Goal: Transaction & Acquisition: Download file/media

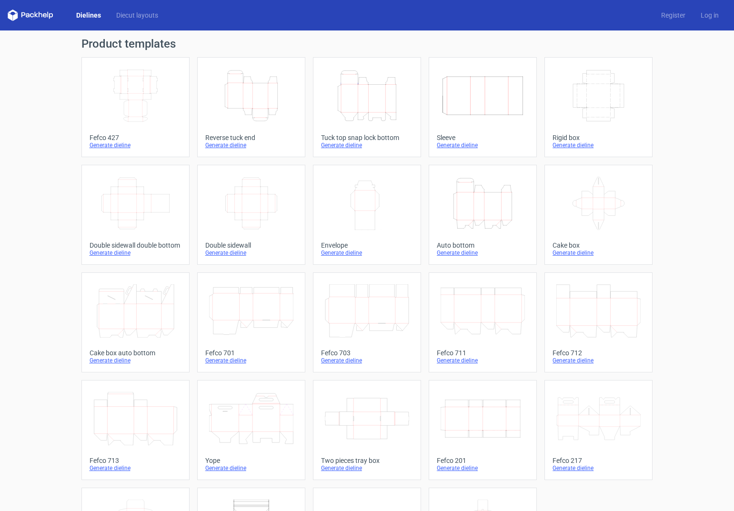
click at [360, 91] on icon "Height Depth Width" at bounding box center [367, 95] width 84 height 53
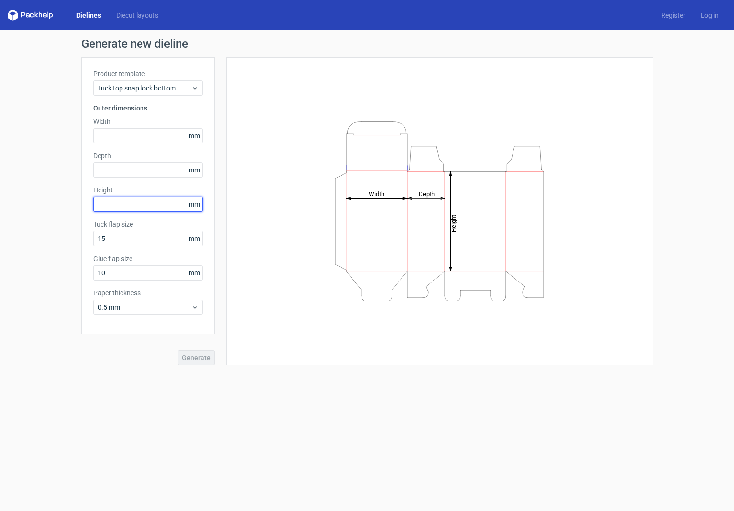
click at [108, 203] on input "text" at bounding box center [148, 204] width 110 height 15
type input "240"
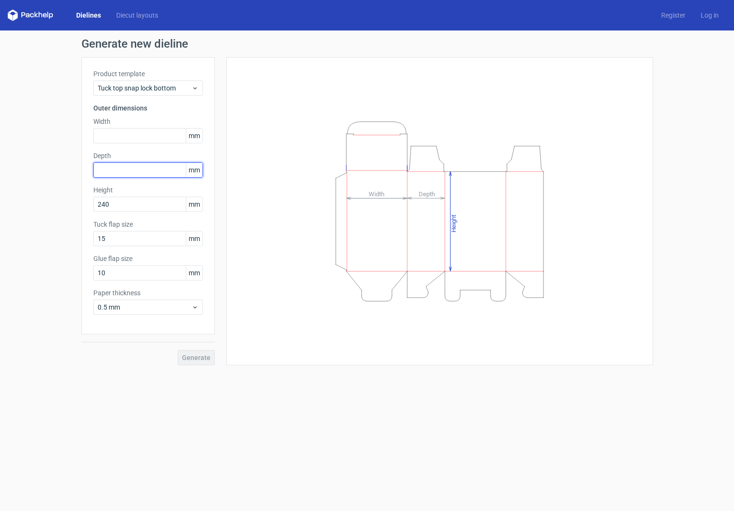
click at [112, 168] on input "text" at bounding box center [148, 170] width 110 height 15
type input "240"
click at [118, 135] on input "text" at bounding box center [148, 135] width 110 height 15
type input "240"
click at [178, 350] on button "Generate" at bounding box center [196, 357] width 37 height 15
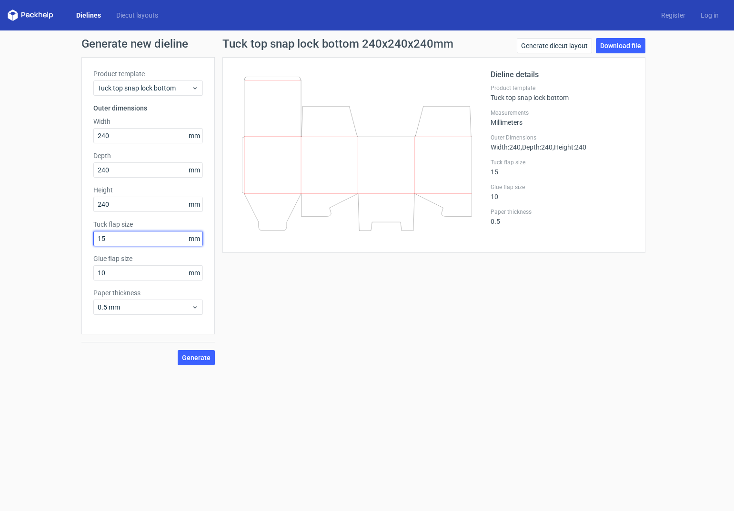
click at [116, 238] on input "15" at bounding box center [148, 238] width 110 height 15
drag, startPoint x: 118, startPoint y: 238, endPoint x: 94, endPoint y: 234, distance: 23.7
click at [94, 234] on input "15" at bounding box center [148, 238] width 110 height 15
type input "25"
click at [178, 350] on button "Generate" at bounding box center [196, 357] width 37 height 15
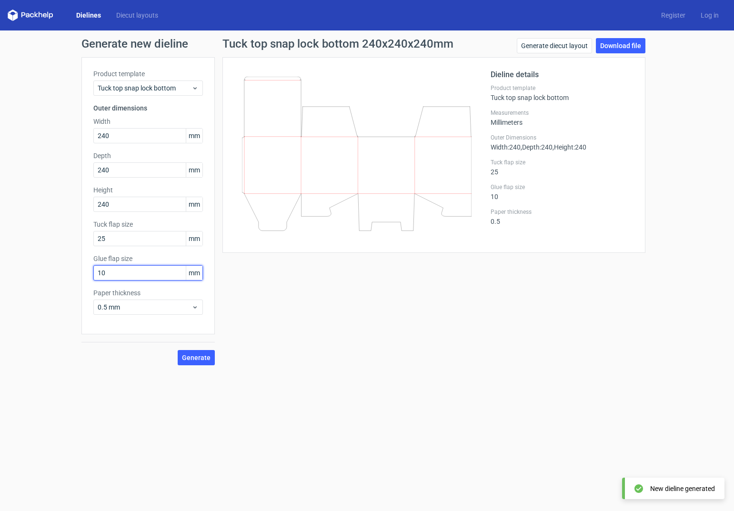
drag, startPoint x: 126, startPoint y: 273, endPoint x: 267, endPoint y: 268, distance: 141.6
click at [72, 273] on div "Generate new dieline Product template Tuck top snap lock bottom Outer dimension…" at bounding box center [367, 202] width 734 height 343
type input "25"
click at [178, 350] on button "Generate" at bounding box center [196, 357] width 37 height 15
drag, startPoint x: 117, startPoint y: 242, endPoint x: 80, endPoint y: 240, distance: 36.7
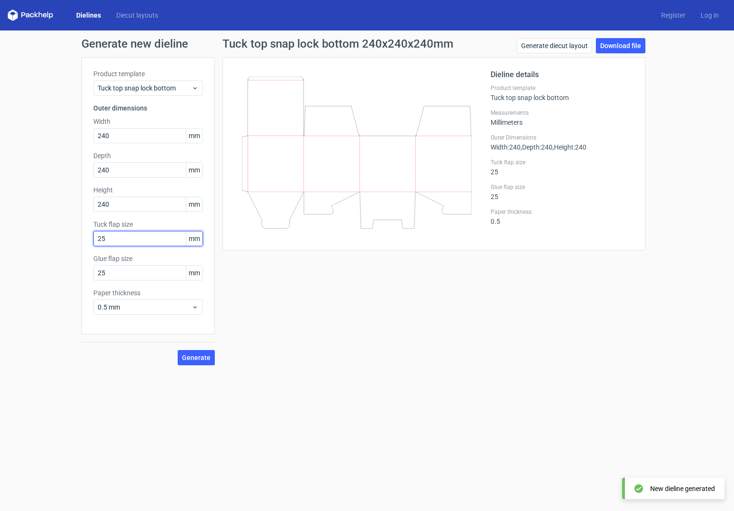
click at [80, 240] on div "Generate new dieline Product template Tuck top snap lock bottom Outer dimension…" at bounding box center [367, 202] width 734 height 343
click at [178, 350] on button "Generate" at bounding box center [196, 357] width 37 height 15
click at [120, 240] on input "30" at bounding box center [148, 238] width 110 height 15
drag, startPoint x: 120, startPoint y: 239, endPoint x: 79, endPoint y: 240, distance: 41.0
click at [60, 238] on div "Generate new dieline Product template Tuck top snap lock bottom Outer dimension…" at bounding box center [367, 202] width 734 height 343
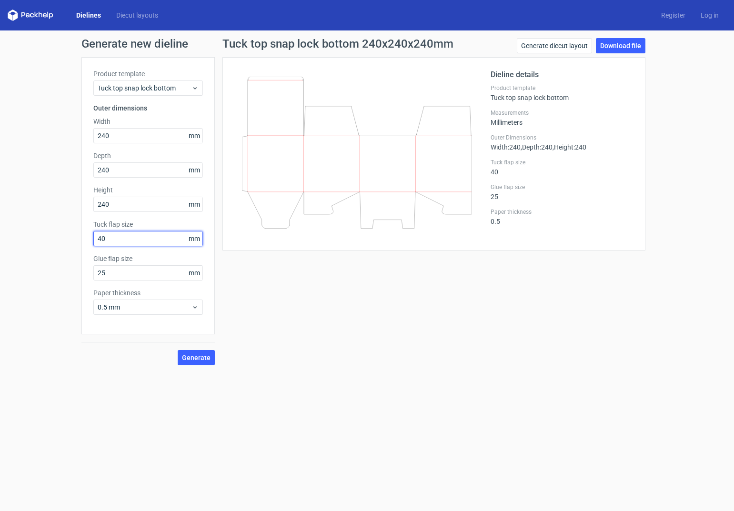
click at [178, 350] on button "Generate" at bounding box center [196, 357] width 37 height 15
drag, startPoint x: 108, startPoint y: 238, endPoint x: 120, endPoint y: 250, distance: 16.9
click at [91, 238] on div "Product template Tuck top snap lock bottom Outer dimensions Width 240 mm Depth …" at bounding box center [147, 195] width 133 height 277
type input "35"
click at [178, 350] on button "Generate" at bounding box center [196, 357] width 37 height 15
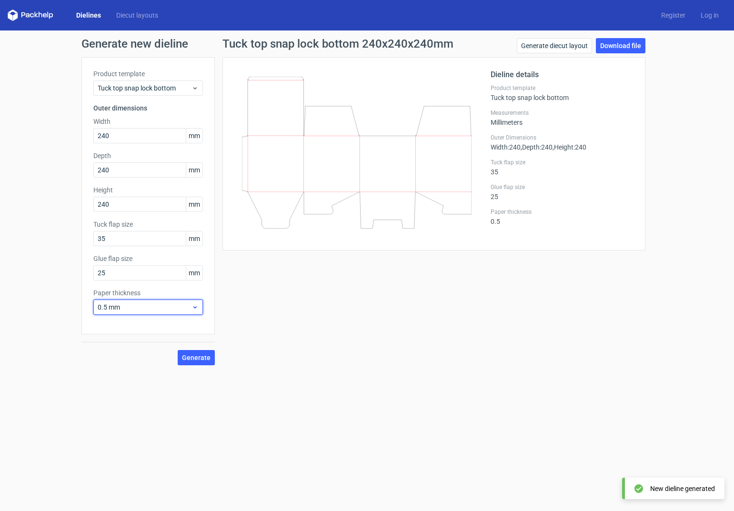
click at [104, 308] on span "0.5 mm" at bounding box center [145, 308] width 94 height 10
click at [107, 359] on div "1 mm" at bounding box center [148, 358] width 102 height 15
click at [138, 303] on span "1 mm" at bounding box center [145, 308] width 94 height 10
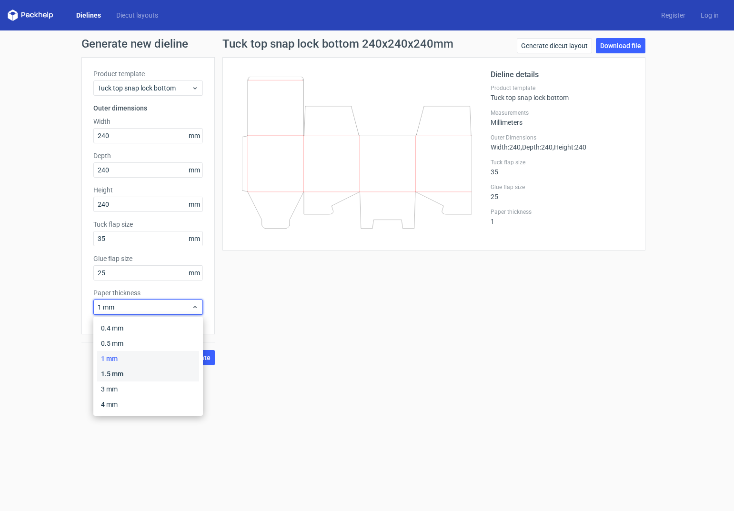
click at [117, 372] on div "1.5 mm" at bounding box center [148, 374] width 102 height 15
click at [127, 304] on span "1.5 mm" at bounding box center [145, 308] width 94 height 10
click at [112, 388] on div "3 mm" at bounding box center [148, 389] width 102 height 15
click at [135, 307] on span "3 mm" at bounding box center [145, 308] width 94 height 10
click at [106, 404] on div "4 mm" at bounding box center [148, 404] width 102 height 15
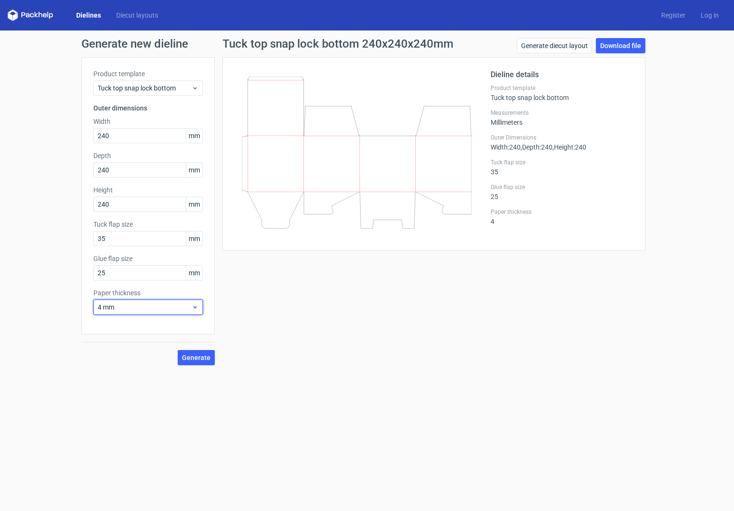
click at [126, 308] on span "4 mm" at bounding box center [145, 308] width 94 height 10
click at [109, 389] on div "3 mm" at bounding box center [148, 389] width 102 height 15
drag, startPoint x: 110, startPoint y: 275, endPoint x: 67, endPoint y: 275, distance: 43.4
click at [67, 275] on div "Generate new dieline Product template Tuck top snap lock bottom Outer dimension…" at bounding box center [367, 202] width 734 height 343
click at [178, 350] on button "Generate" at bounding box center [196, 357] width 37 height 15
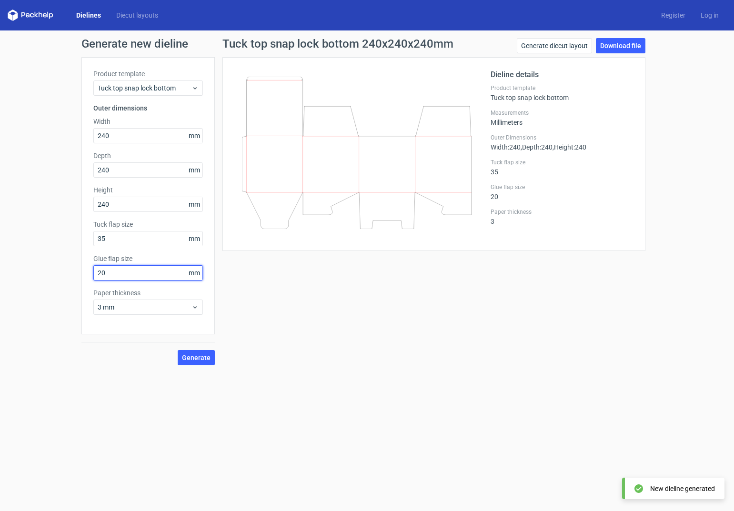
drag, startPoint x: 109, startPoint y: 272, endPoint x: 168, endPoint y: 266, distance: 59.4
click at [57, 272] on div "Generate new dieline Product template Tuck top snap lock bottom Outer dimension…" at bounding box center [367, 202] width 734 height 343
type input "25"
click at [178, 350] on button "Generate" at bounding box center [196, 357] width 37 height 15
drag, startPoint x: 106, startPoint y: 241, endPoint x: 251, endPoint y: 222, distance: 145.7
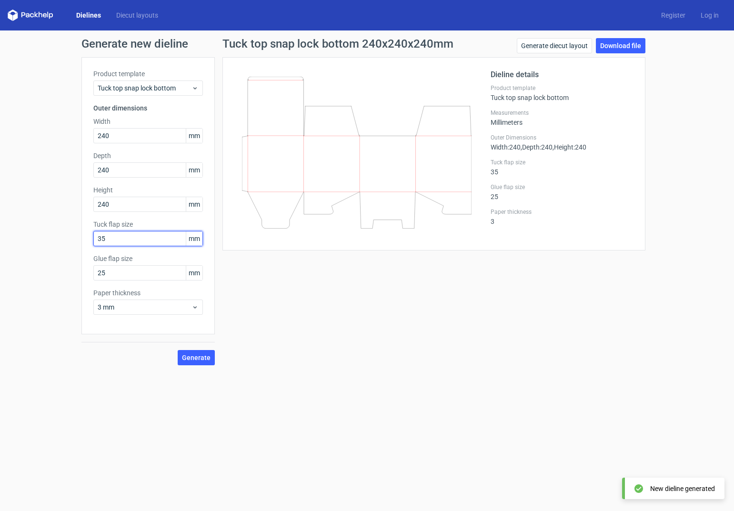
click at [56, 236] on div "Generate new dieline Product template Tuck top snap lock bottom Outer dimension…" at bounding box center [367, 202] width 734 height 343
type input "40"
click at [178, 350] on button "Generate" at bounding box center [196, 357] width 37 height 15
click at [290, 351] on div "Tuck top snap lock bottom 240x240x240mm Generate diecut layout Download file Di…" at bounding box center [434, 201] width 438 height 327
click at [199, 359] on span "Generate" at bounding box center [196, 358] width 29 height 7
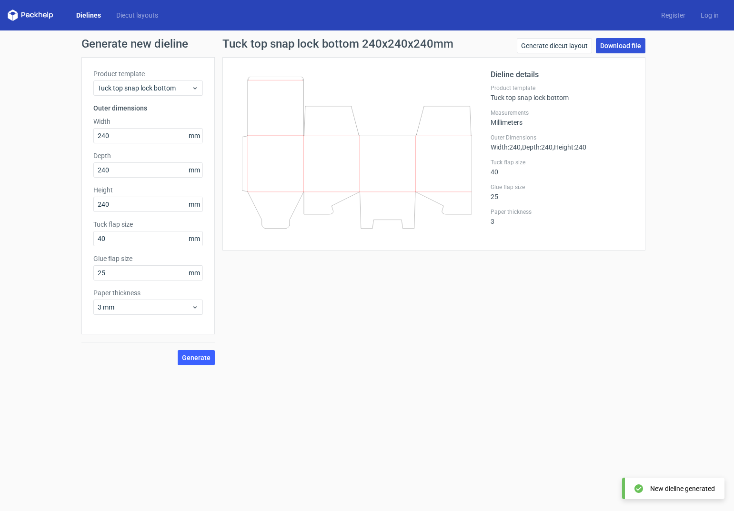
click at [621, 45] on link "Download file" at bounding box center [621, 45] width 50 height 15
